Goal: Task Accomplishment & Management: Use online tool/utility

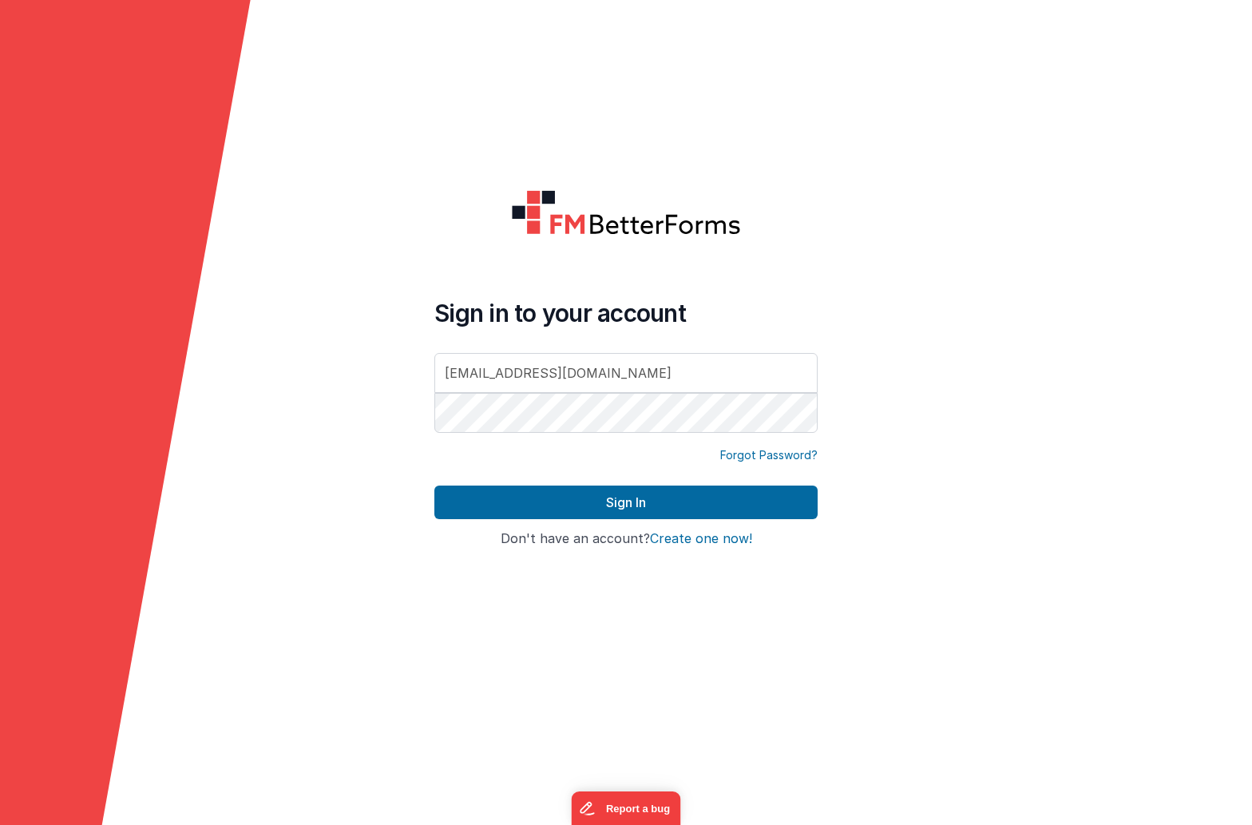
type input "[EMAIL_ADDRESS][DOMAIN_NAME]"
click at [584, 502] on button "Sign In" at bounding box center [625, 502] width 383 height 34
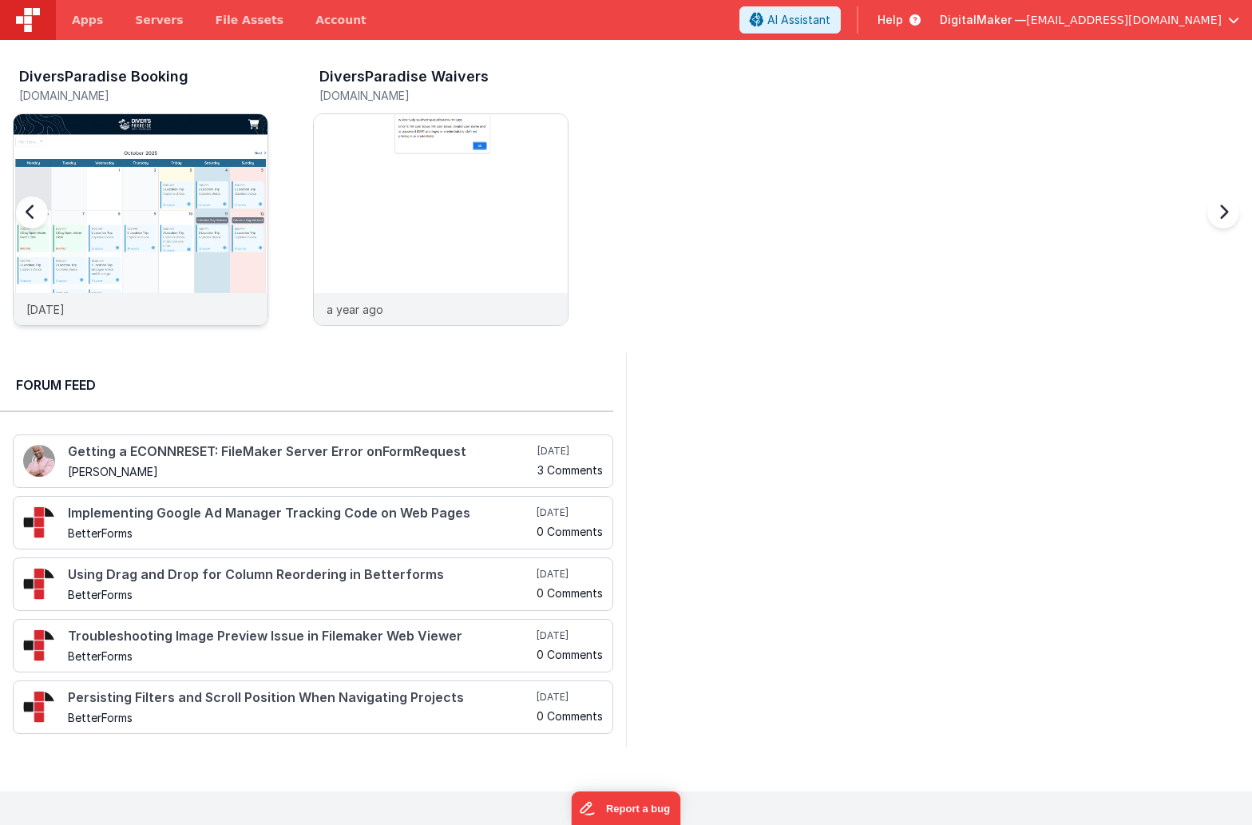
click at [149, 168] on img at bounding box center [141, 241] width 254 height 254
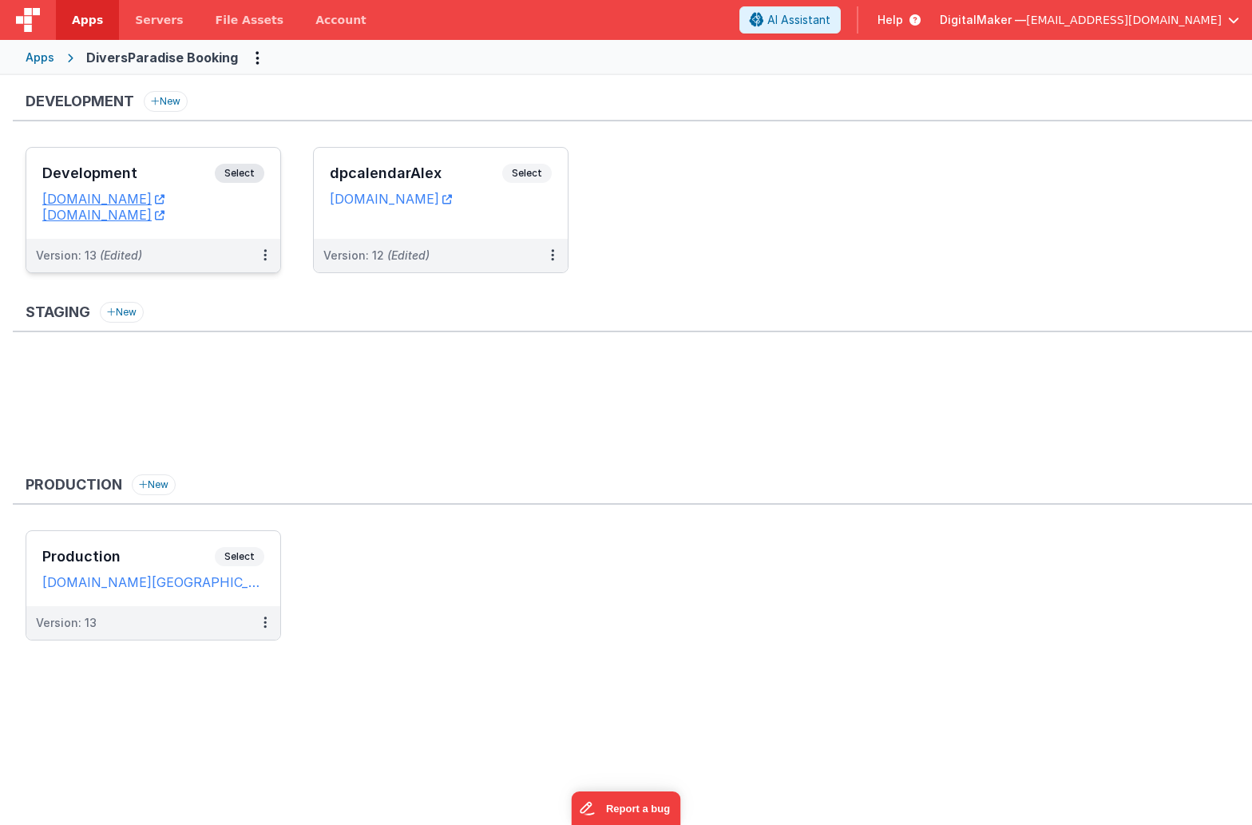
click at [240, 170] on span "Select" at bounding box center [239, 173] width 49 height 19
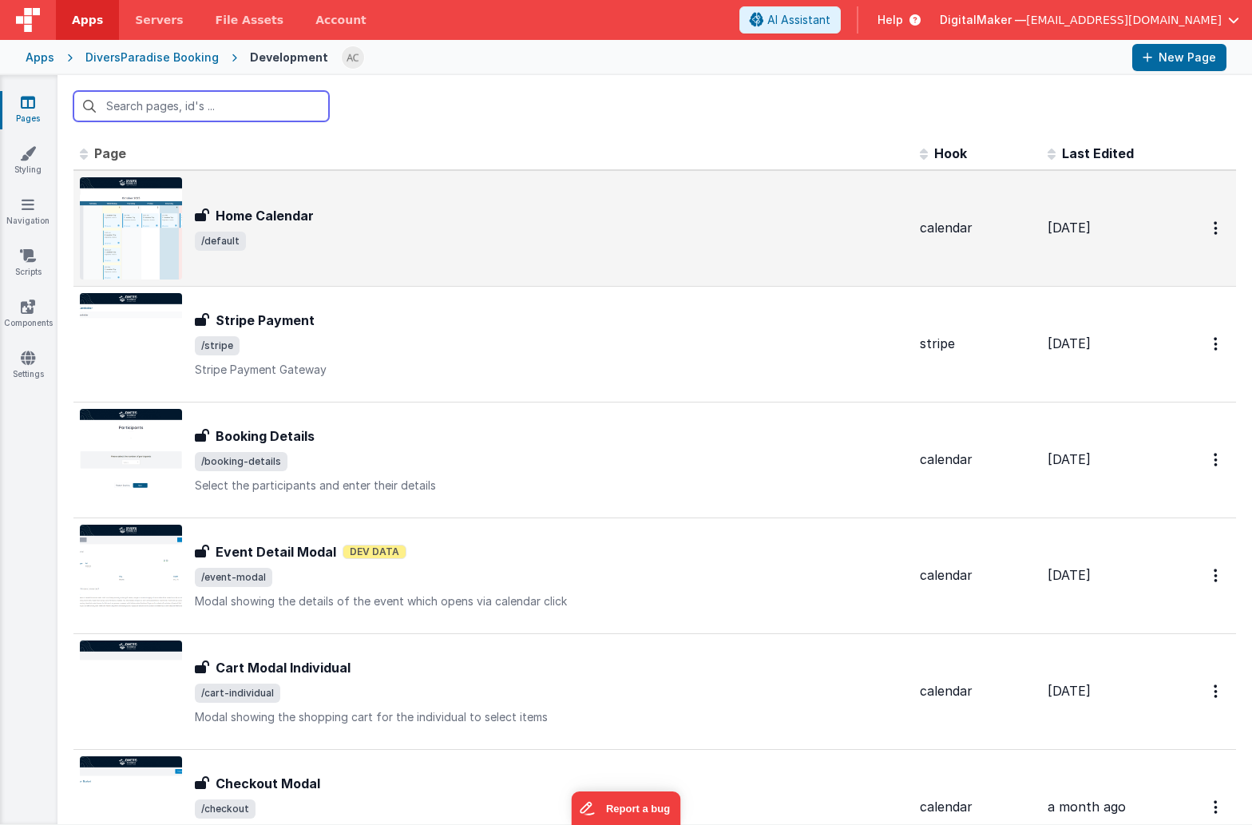
scroll to position [21, 0]
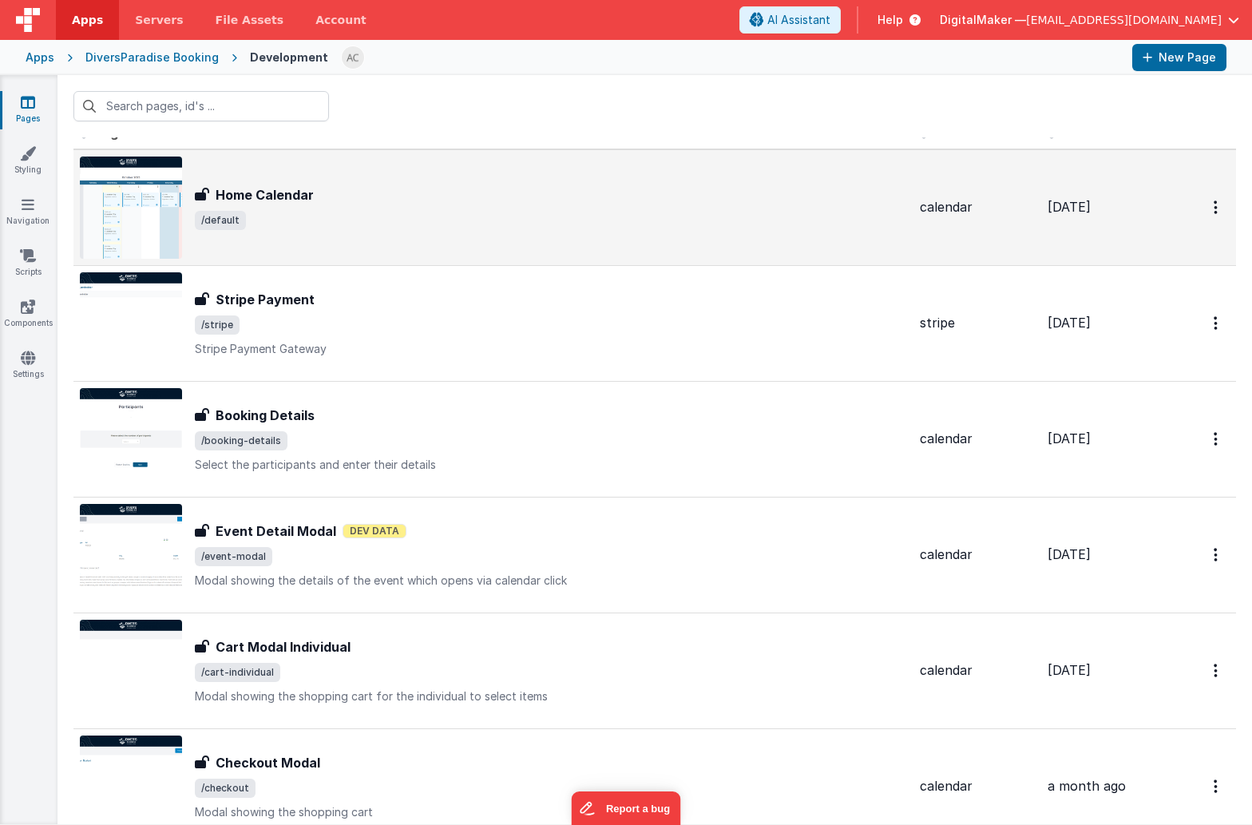
click at [356, 223] on span "/default" at bounding box center [551, 220] width 712 height 19
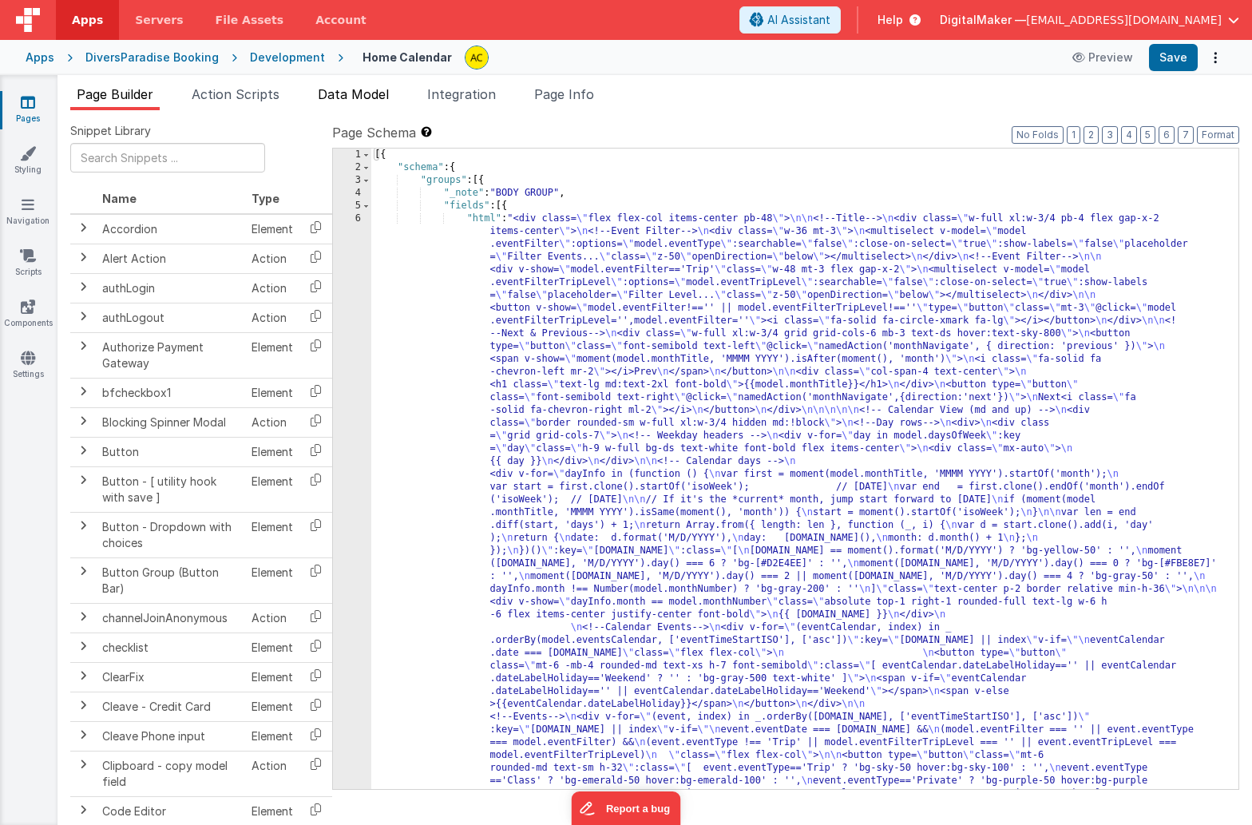
click at [367, 97] on span "Data Model" at bounding box center [353, 94] width 71 height 16
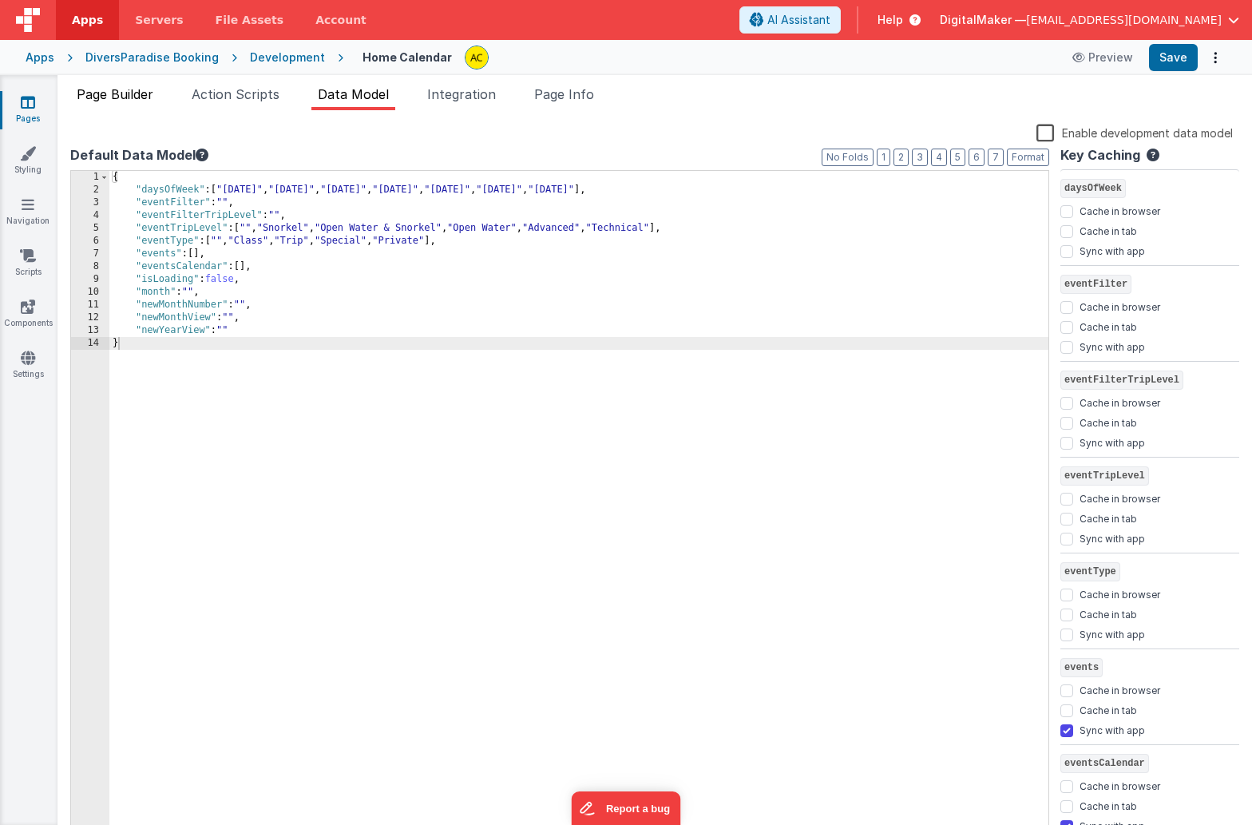
click at [119, 93] on span "Page Builder" at bounding box center [115, 94] width 77 height 16
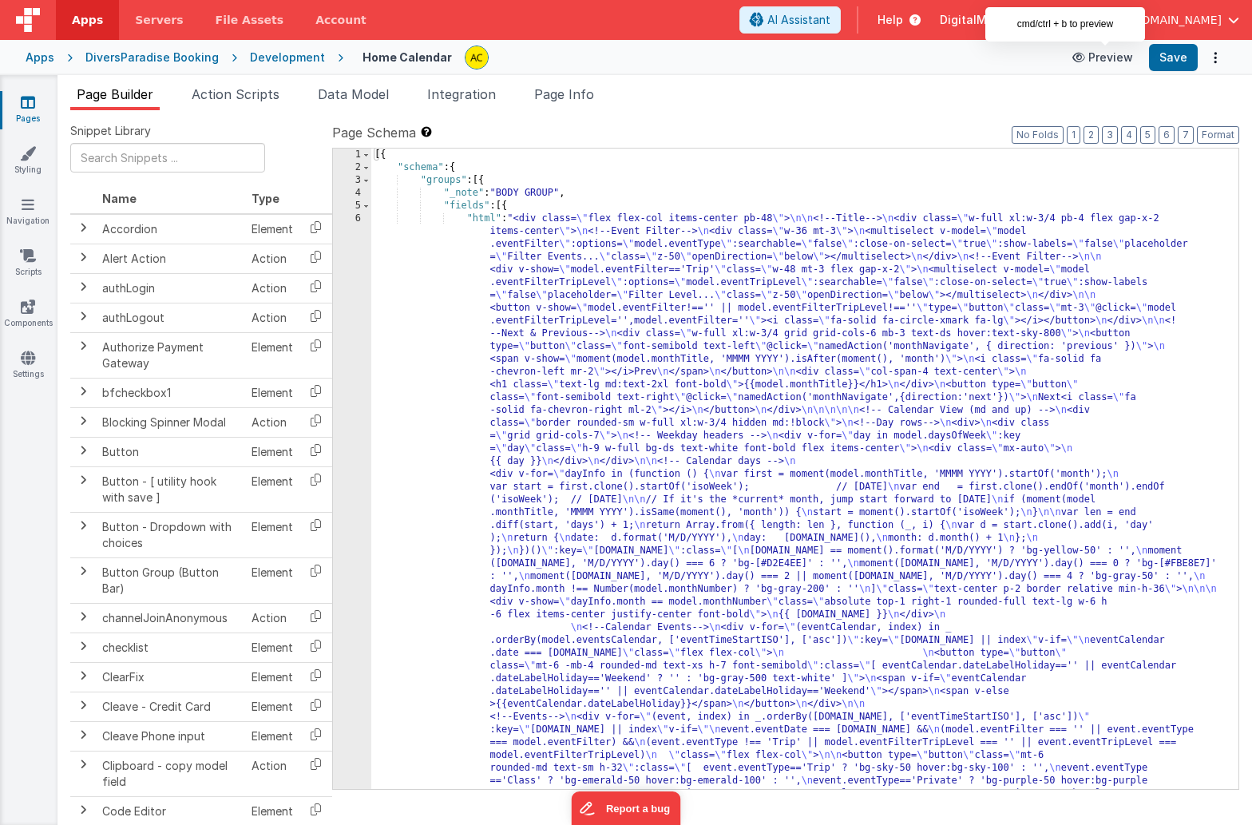
click at [1110, 61] on button "Preview" at bounding box center [1102, 58] width 80 height 26
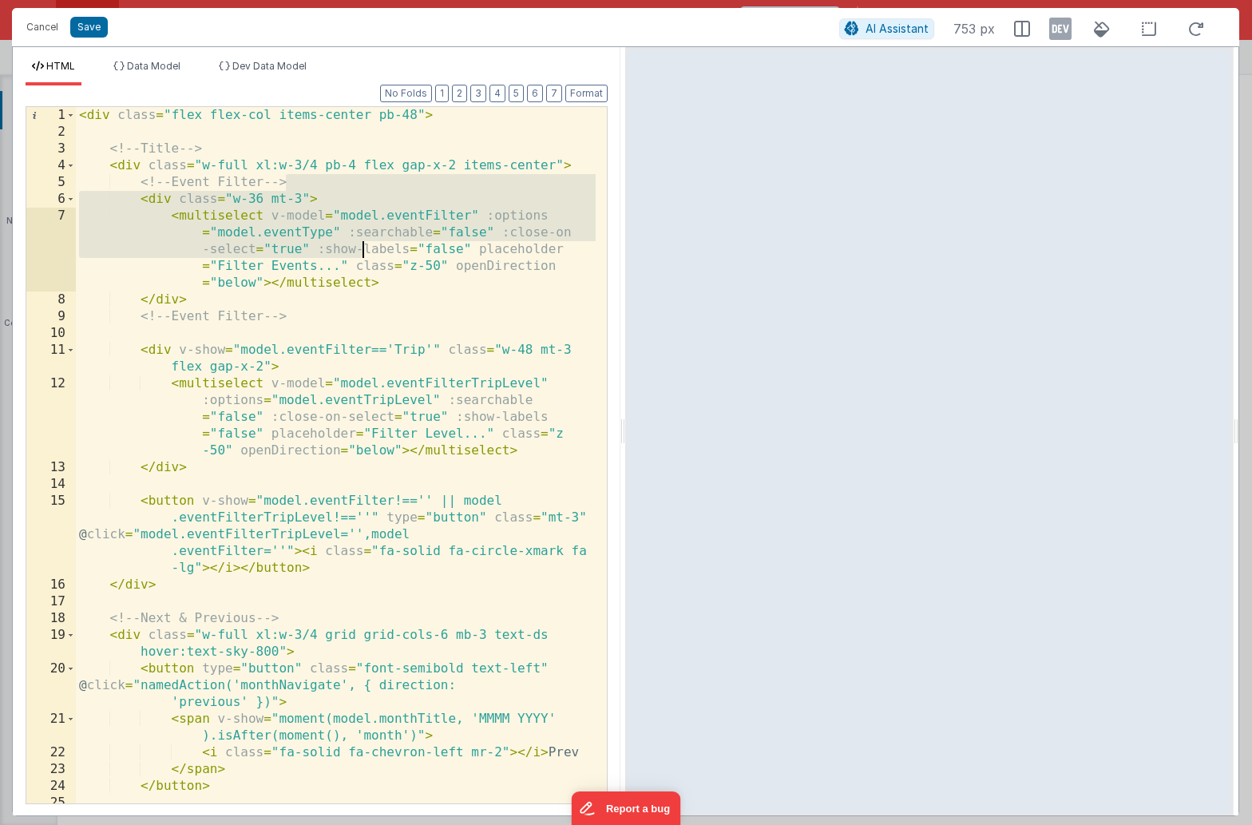
drag, startPoint x: 350, startPoint y: 191, endPoint x: 365, endPoint y: 274, distance: 84.4
click at [365, 274] on div "< div class = "flex flex-col items-center pb-48" > <!-- Title --> < div class =…" at bounding box center [336, 472] width 520 height 730
click at [49, 32] on button "Cancel" at bounding box center [42, 27] width 48 height 22
